Goal: Task Accomplishment & Management: Manage account settings

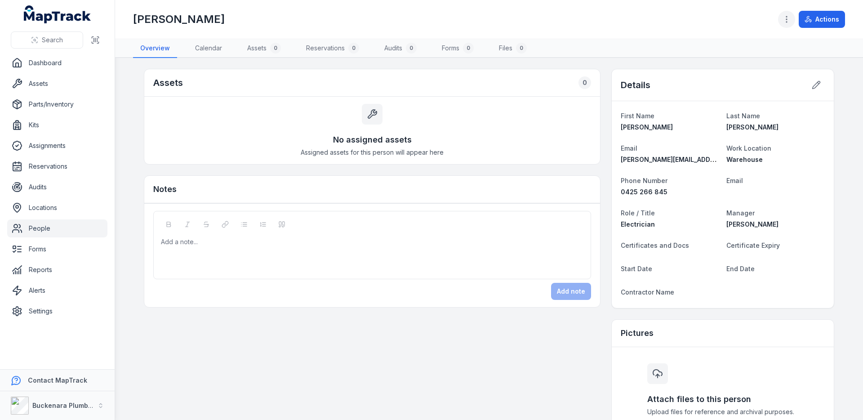
click at [791, 19] on icon "button" at bounding box center [786, 19] width 9 height 9
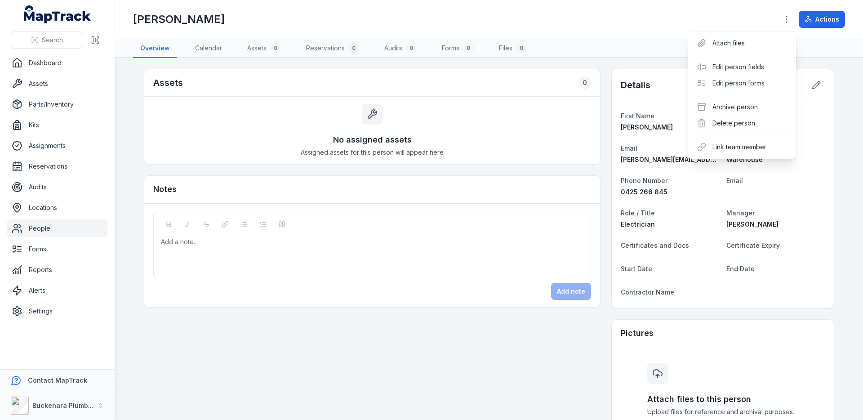
click at [43, 232] on div "Search Dashboard Assets Parts/Inventory Kits Assignments Reservations Audits Lo…" at bounding box center [431, 210] width 863 height 420
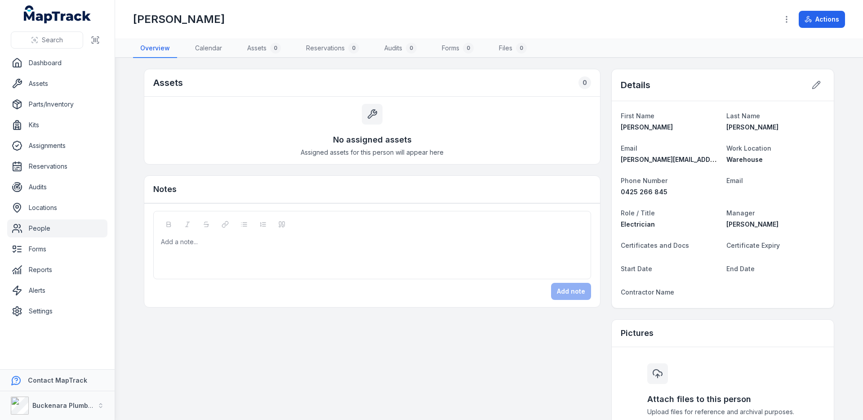
click at [50, 232] on link "People" at bounding box center [57, 228] width 100 height 18
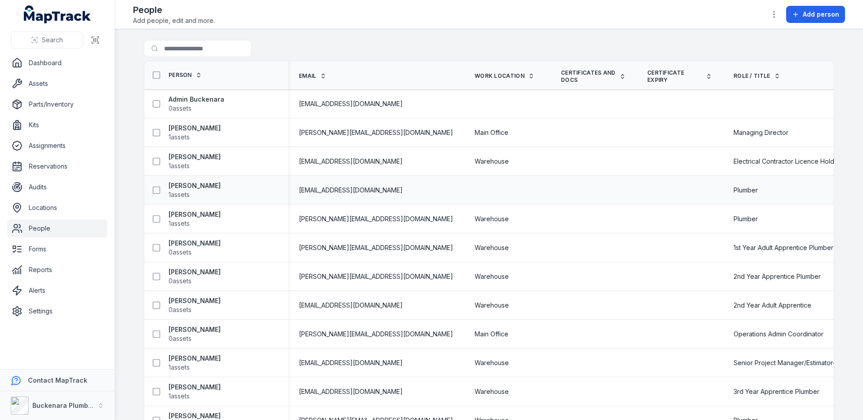
scroll to position [421, 0]
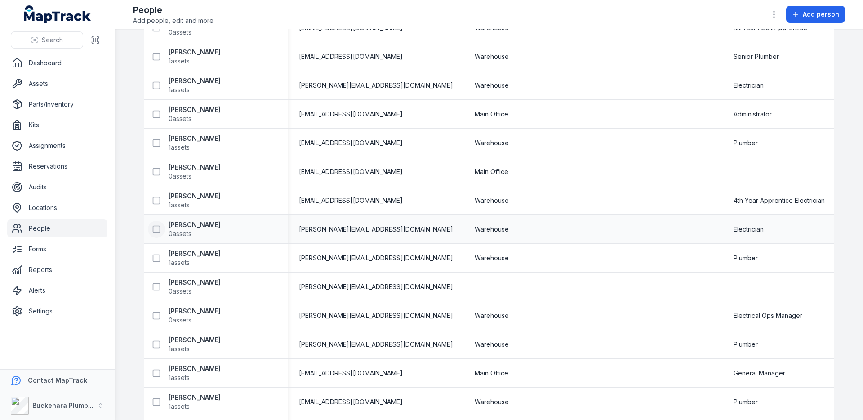
click at [156, 232] on icon at bounding box center [156, 229] width 9 height 9
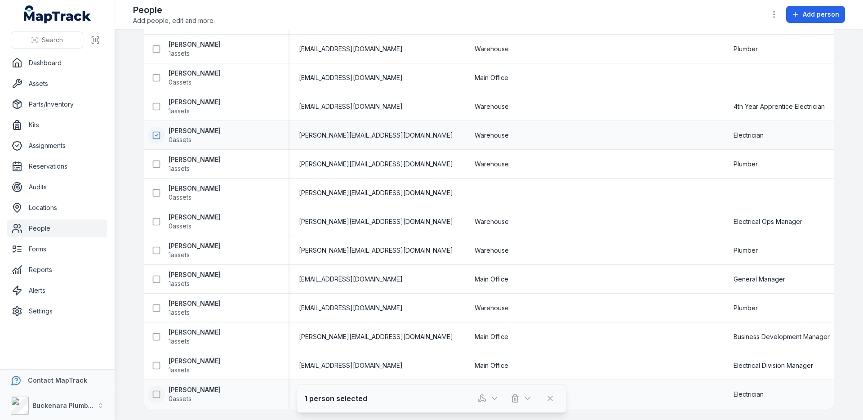
click at [157, 390] on icon at bounding box center [156, 394] width 9 height 9
click at [518, 394] on icon "button" at bounding box center [515, 398] width 9 height 9
click at [511, 360] on div "Delete" at bounding box center [521, 358] width 101 height 16
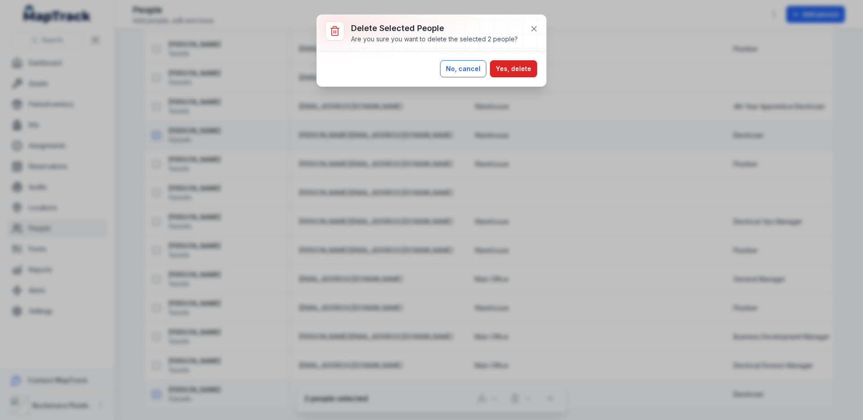
click at [468, 71] on button "No, cancel" at bounding box center [463, 68] width 46 height 17
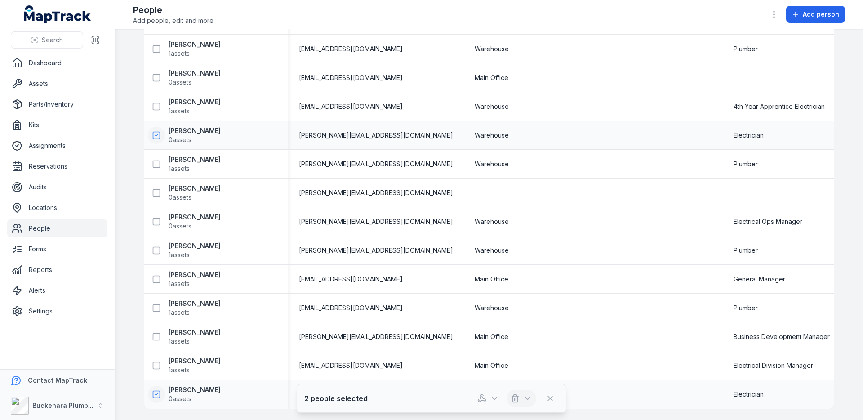
click at [521, 397] on button "button" at bounding box center [522, 398] width 30 height 17
click at [518, 370] on div "Archive" at bounding box center [521, 374] width 101 height 16
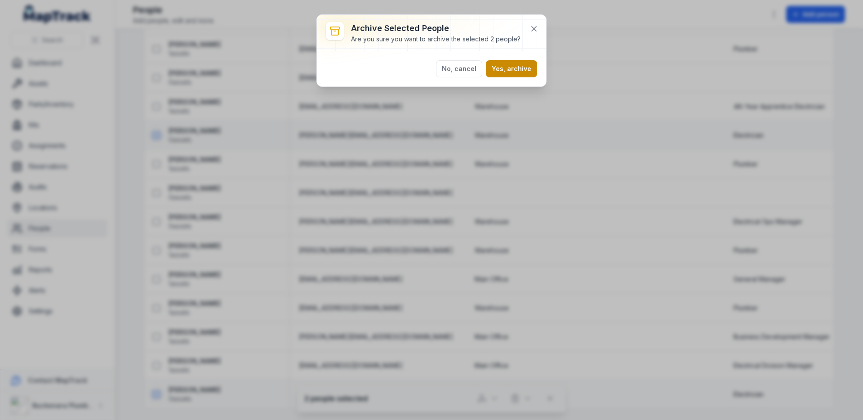
click at [526, 73] on button "Yes, archive" at bounding box center [511, 68] width 51 height 17
